Goal: Information Seeking & Learning: Learn about a topic

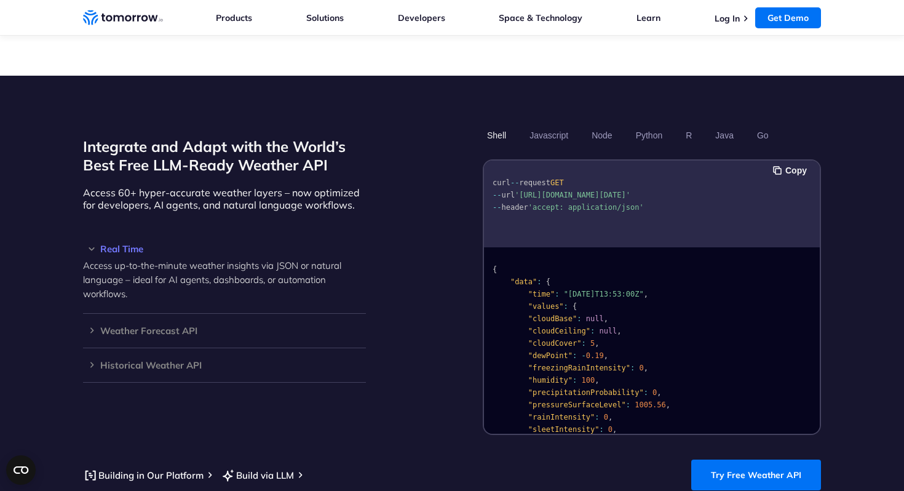
scroll to position [988, 0]
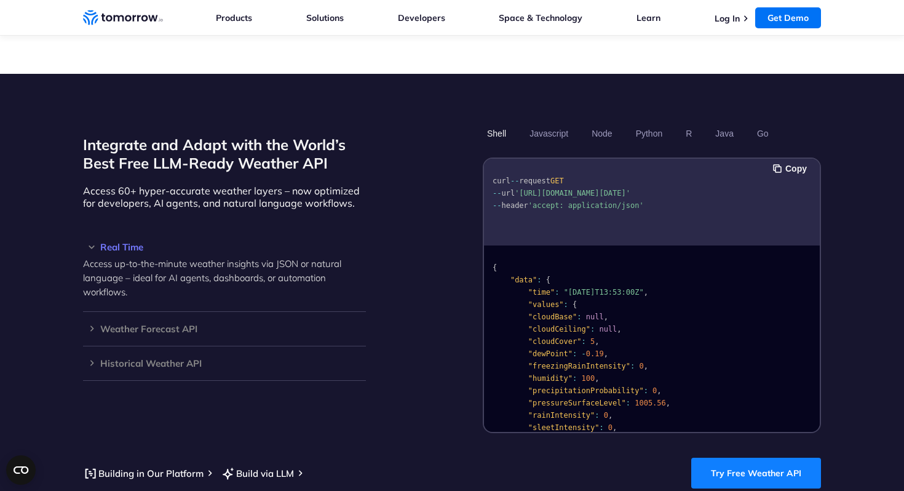
click at [772, 458] on link "Try Free Weather API" at bounding box center [756, 473] width 130 height 31
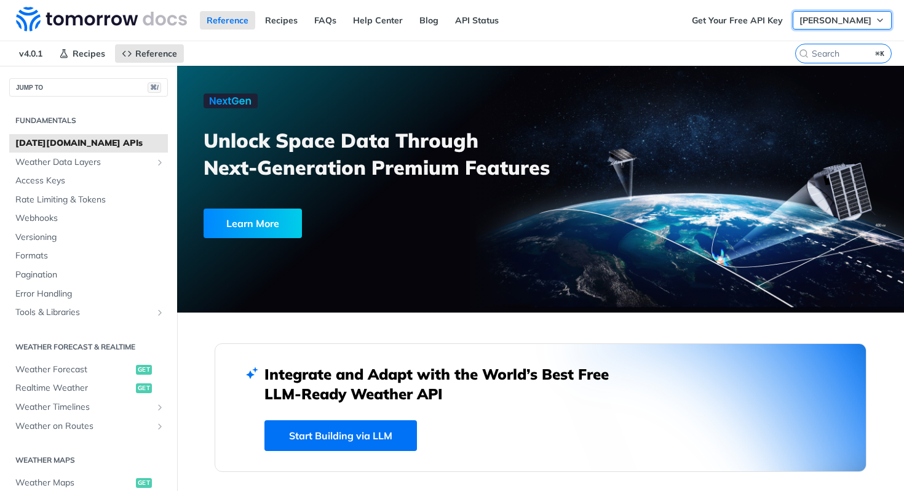
click at [829, 20] on span "Doug McKinney" at bounding box center [836, 20] width 72 height 11
click at [562, 14] on div "Reference Recipes FAQs Help Center Blog API Status" at bounding box center [342, 20] width 685 height 41
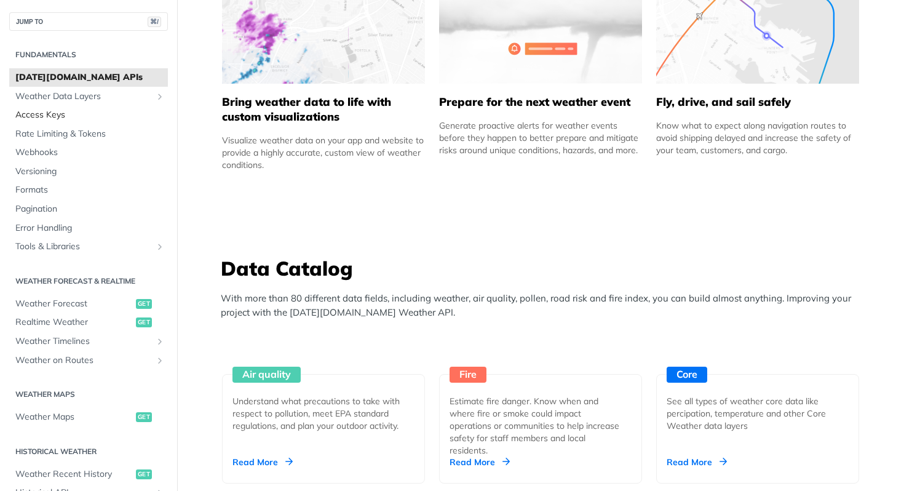
scroll to position [841, 0]
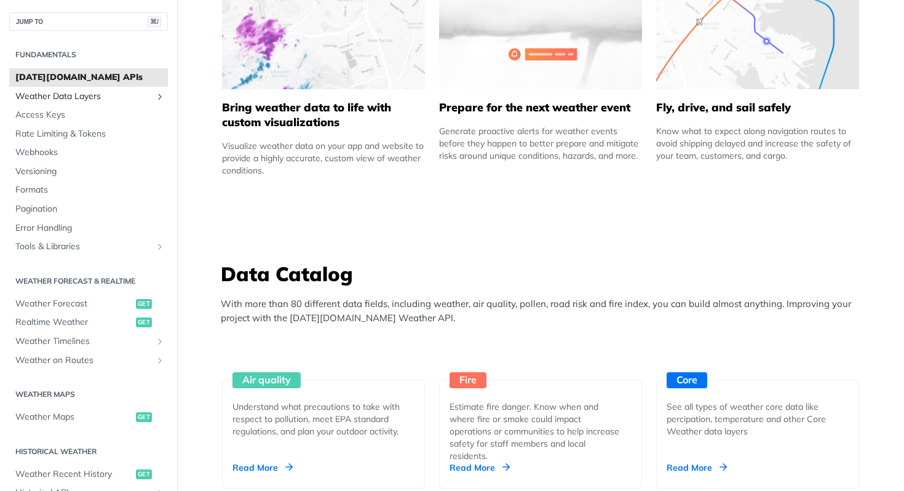
click at [71, 97] on span "Weather Data Layers" at bounding box center [83, 96] width 137 height 12
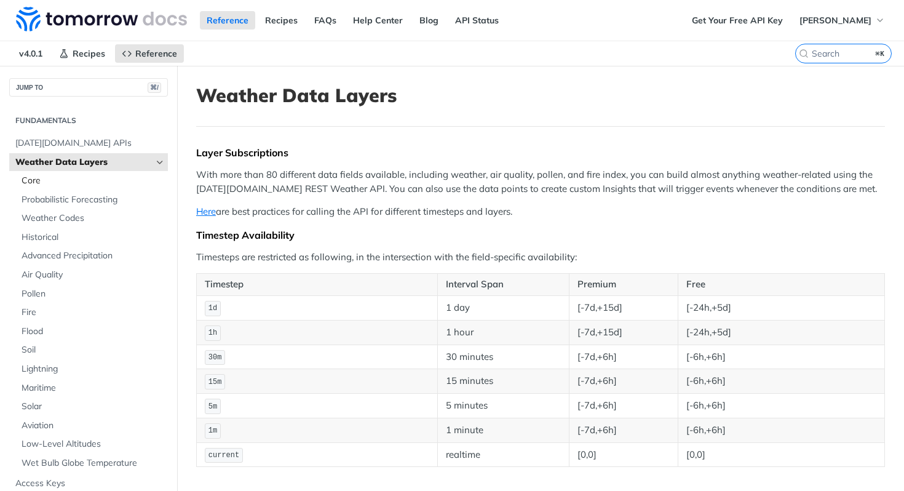
click at [32, 182] on span "Core" at bounding box center [93, 181] width 143 height 12
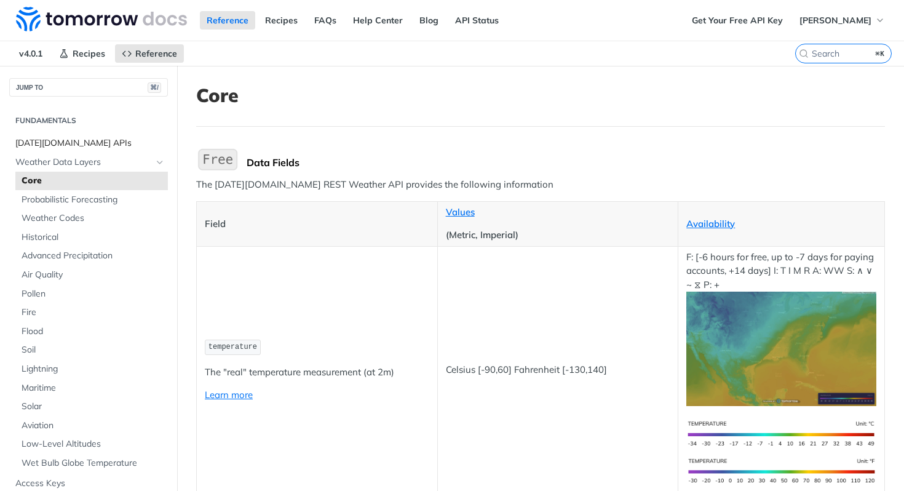
click at [47, 143] on span "Tomorrow.io APIs" at bounding box center [89, 143] width 149 height 12
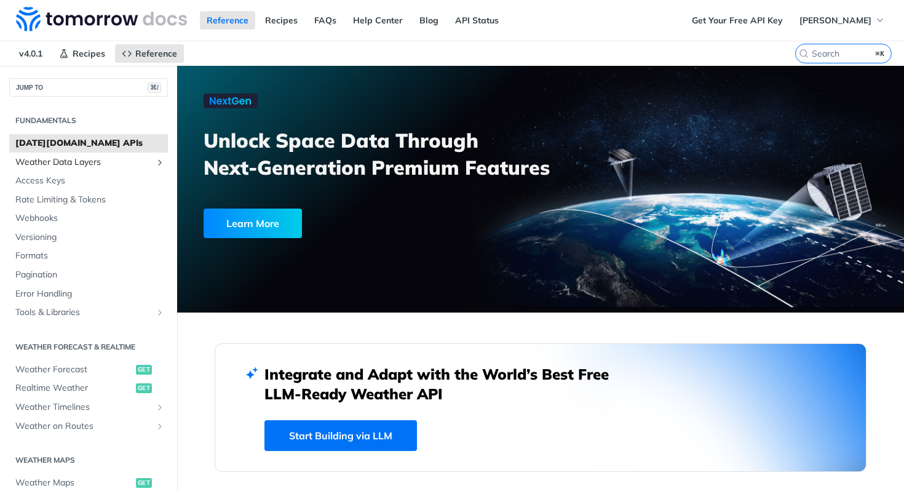
click at [43, 157] on span "Weather Data Layers" at bounding box center [83, 162] width 137 height 12
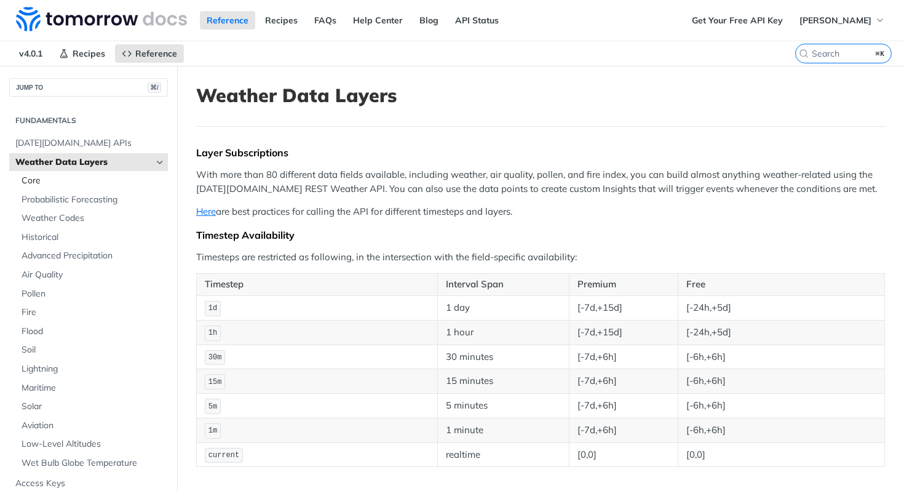
click at [66, 181] on span "Core" at bounding box center [93, 181] width 143 height 12
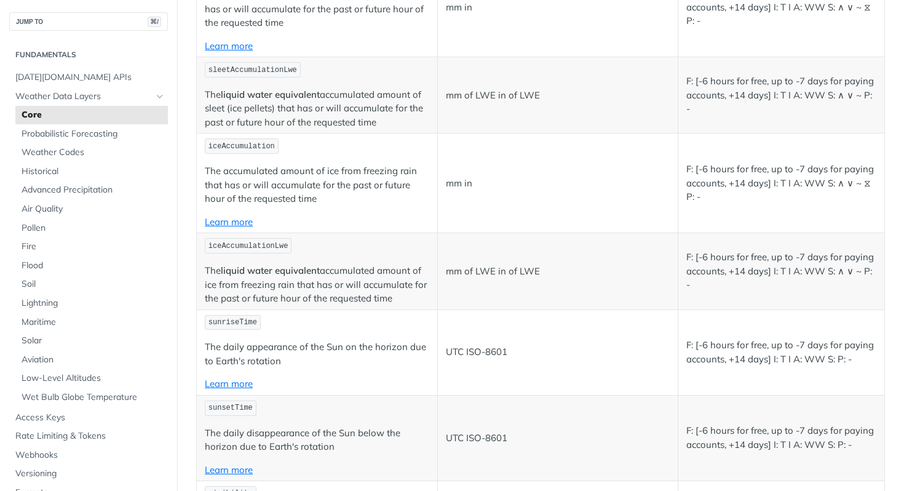
scroll to position [2953, 0]
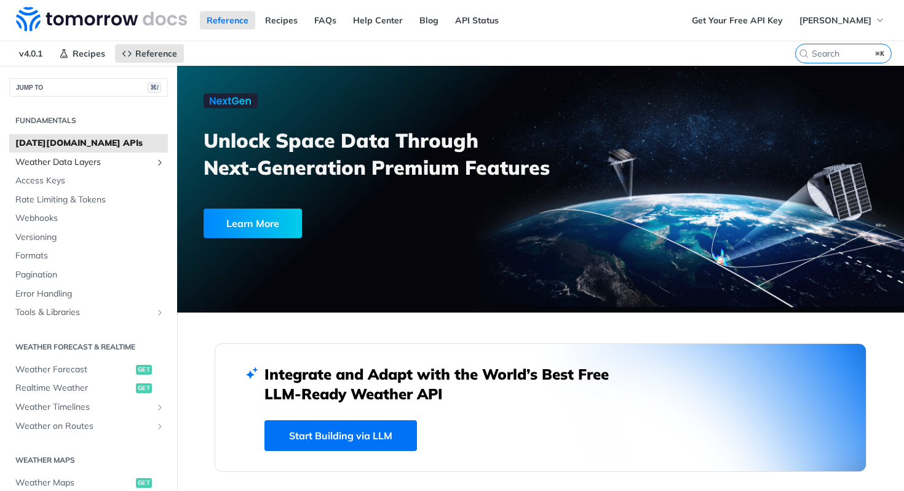
click at [44, 163] on span "Weather Data Layers" at bounding box center [83, 162] width 137 height 12
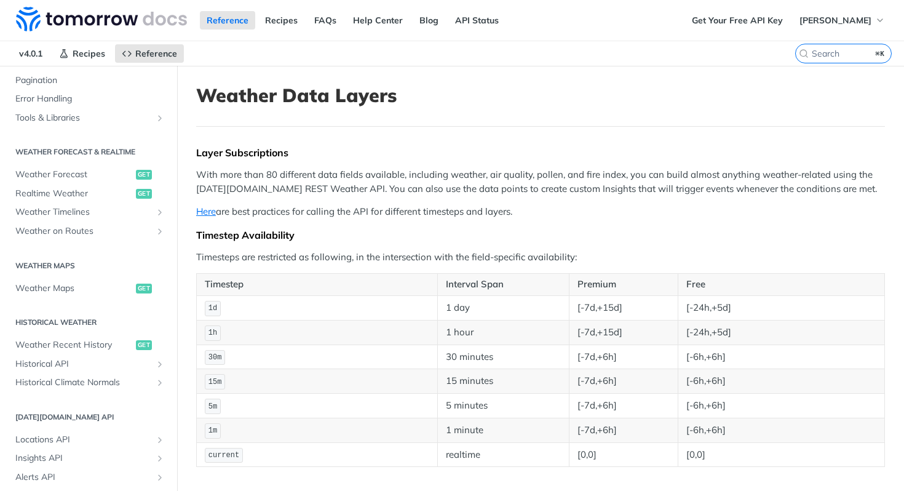
scroll to position [629, 0]
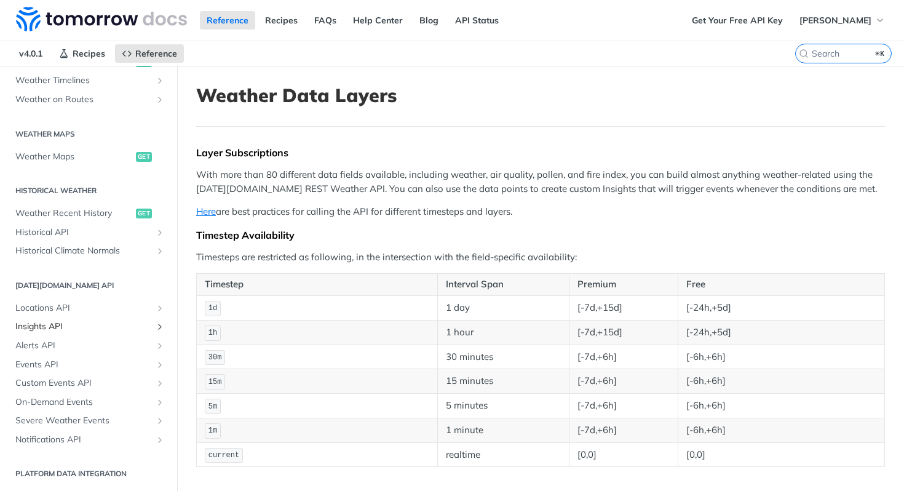
click at [47, 324] on span "Insights API" at bounding box center [83, 326] width 137 height 12
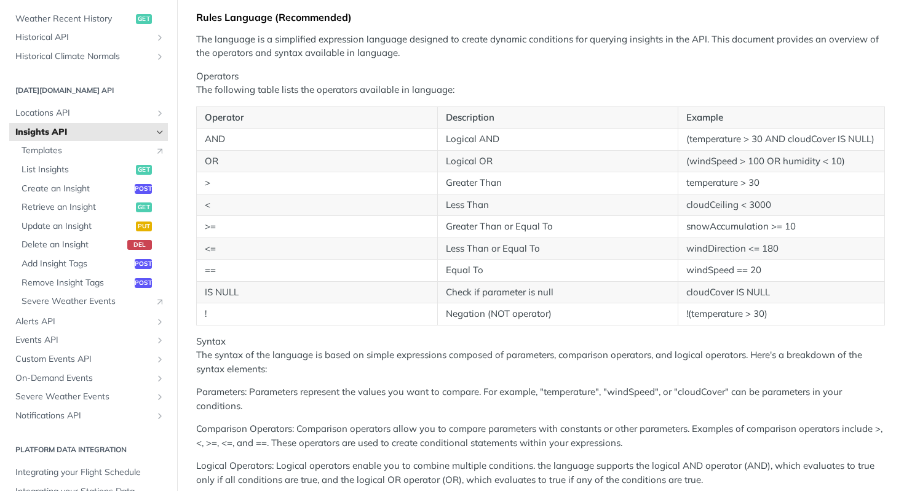
scroll to position [277, 0]
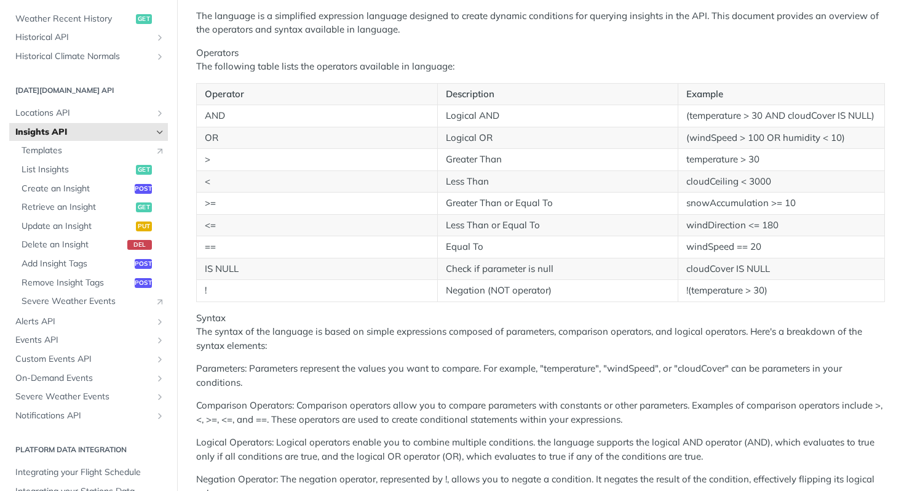
click at [92, 132] on span "Insights API" at bounding box center [83, 132] width 137 height 12
click at [156, 129] on icon "Hide subpages for Insights API" at bounding box center [160, 132] width 10 height 10
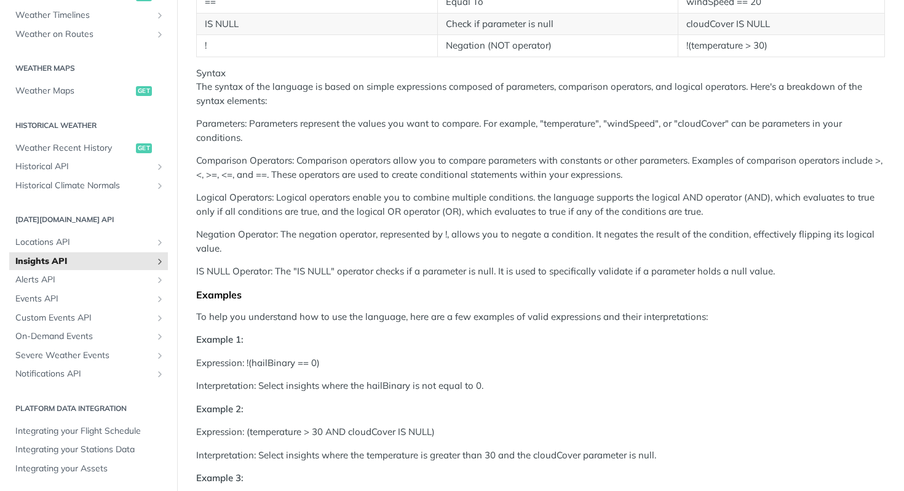
scroll to position [527, 0]
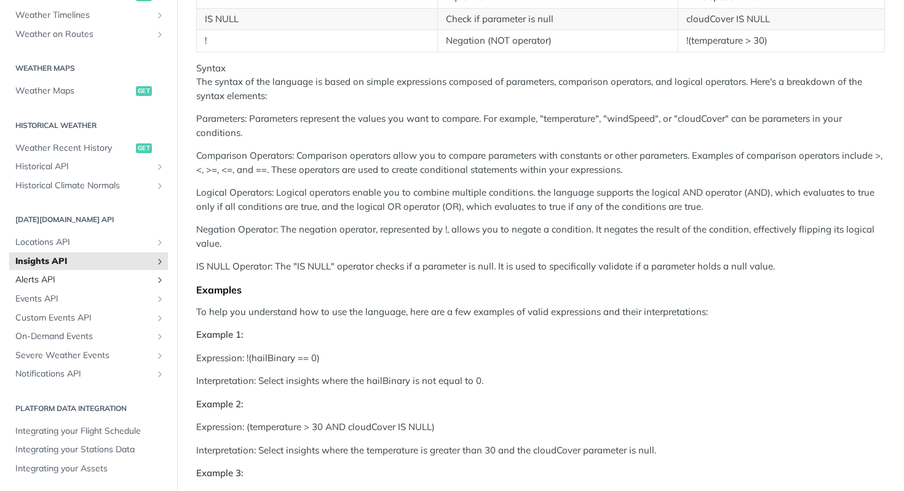
click at [34, 284] on span "Alerts API" at bounding box center [83, 280] width 137 height 12
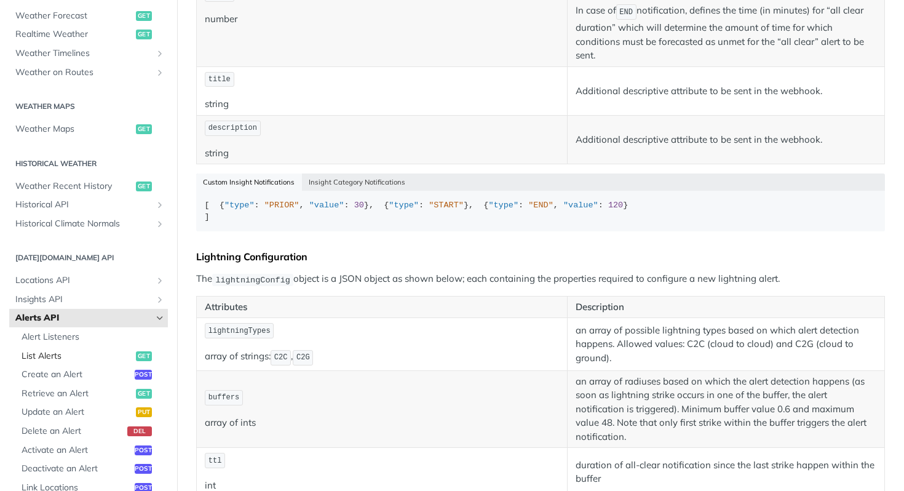
scroll to position [281, 0]
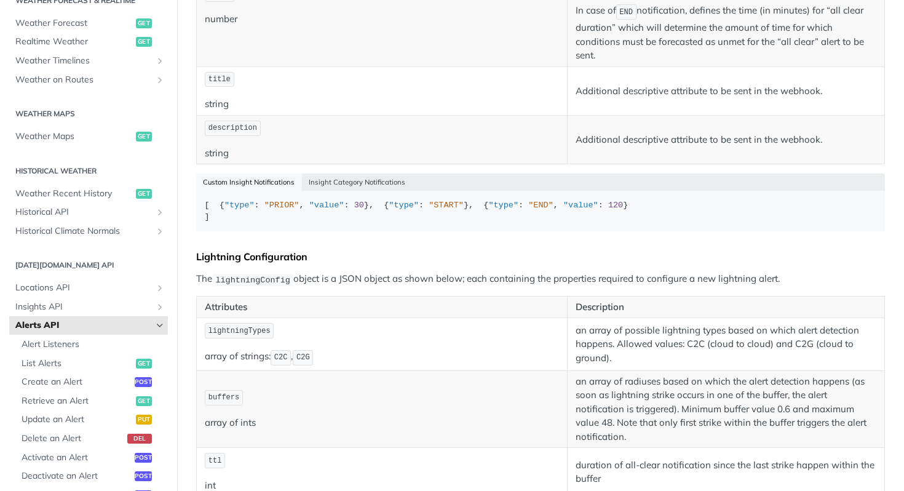
click at [50, 324] on span "Alerts API" at bounding box center [83, 325] width 137 height 12
click at [158, 323] on icon "Hide subpages for Alerts API" at bounding box center [160, 325] width 10 height 10
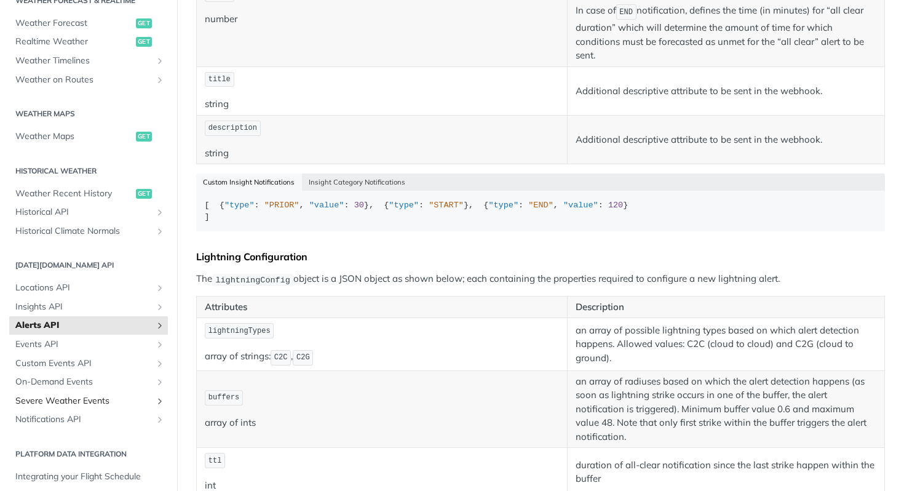
click at [160, 403] on icon "Show subpages for Severe Weather Events" at bounding box center [160, 401] width 10 height 10
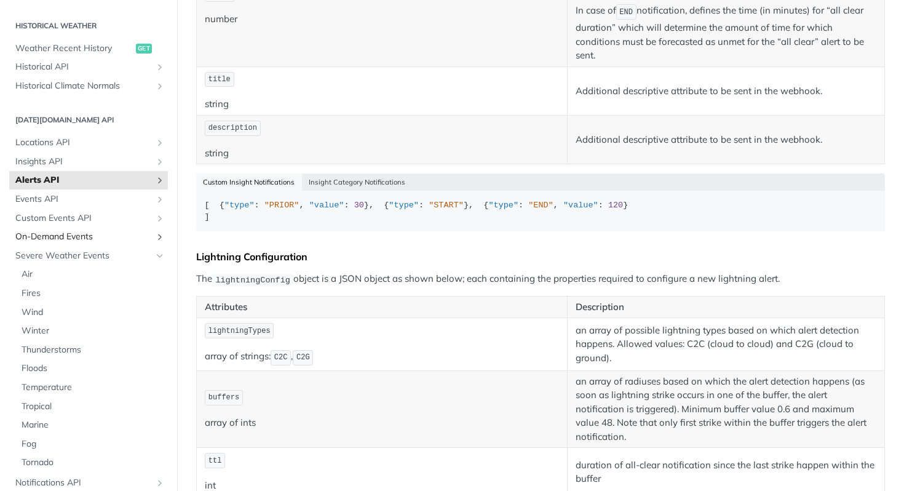
scroll to position [431, 0]
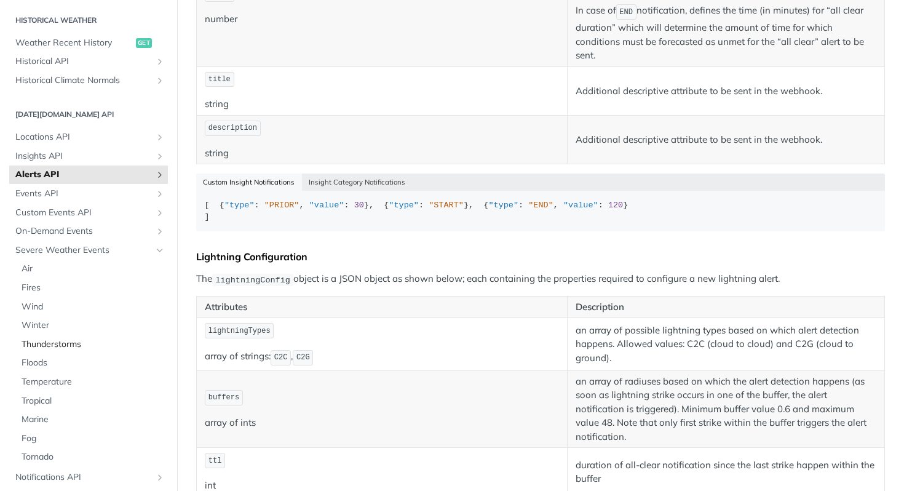
click at [58, 342] on span "Thunderstorms" at bounding box center [93, 344] width 143 height 12
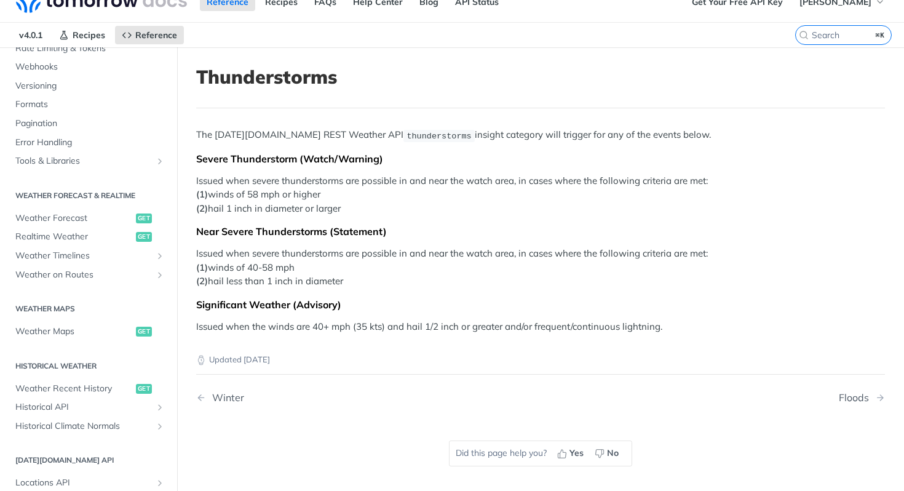
scroll to position [137, 0]
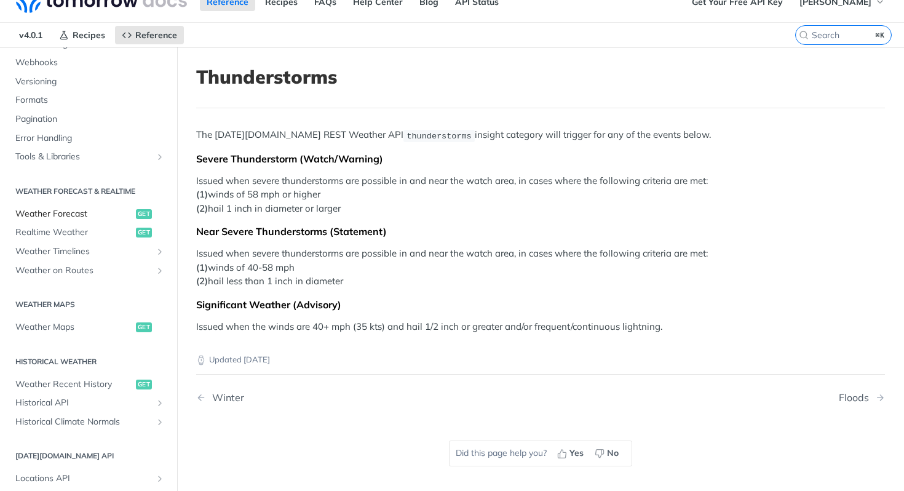
click at [49, 218] on span "Weather Forecast" at bounding box center [73, 214] width 117 height 12
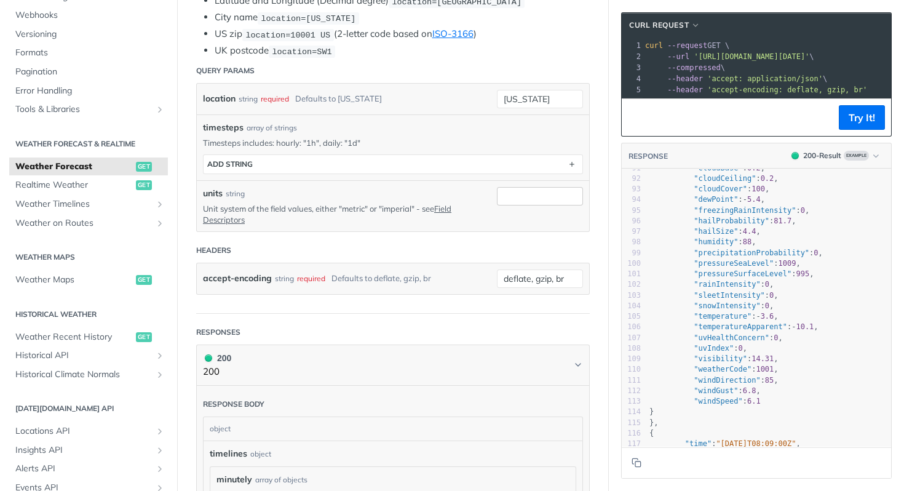
scroll to position [380, 0]
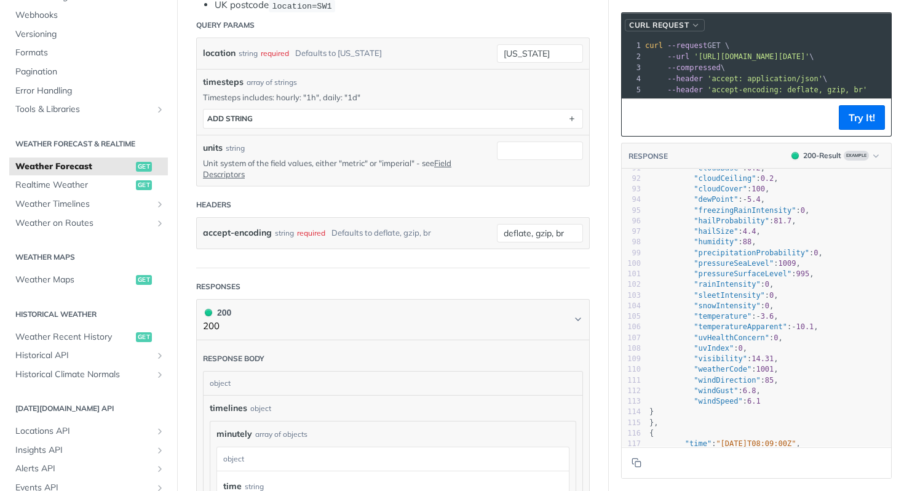
click at [691, 26] on button "cURL Request" at bounding box center [665, 25] width 80 height 12
click at [744, 42] on pre "curl --request GET \" at bounding box center [907, 45] width 529 height 11
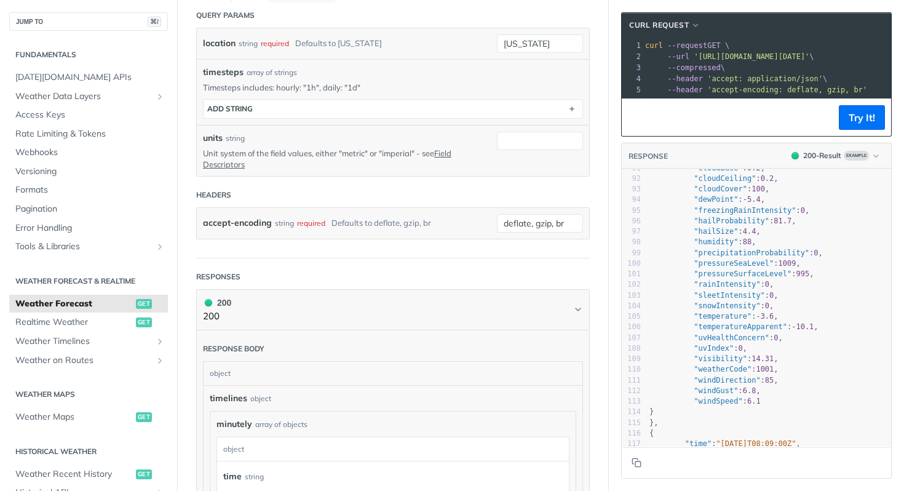
scroll to position [0, 0]
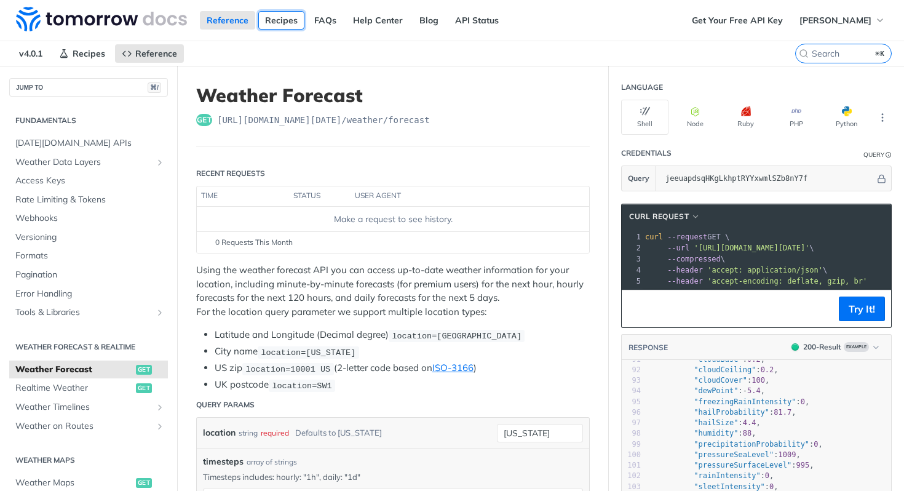
click at [269, 21] on link "Recipes" at bounding box center [281, 20] width 46 height 18
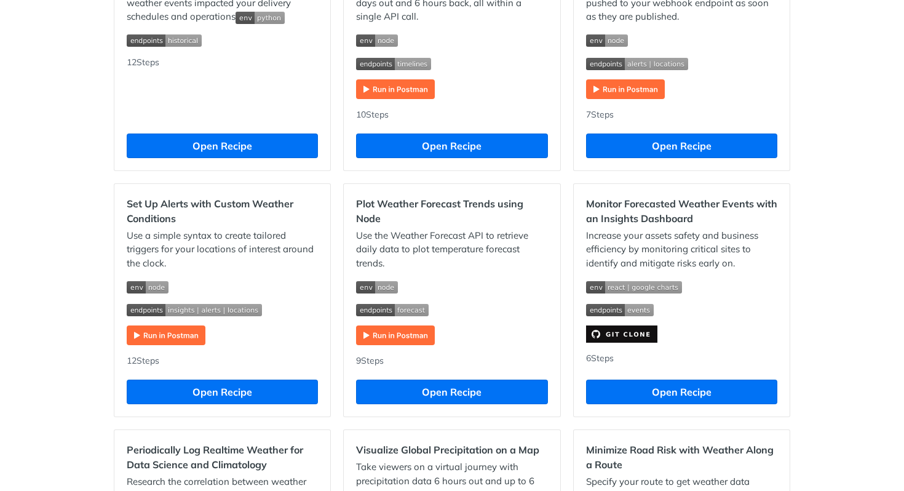
scroll to position [480, 0]
